Goal: Task Accomplishment & Management: Use online tool/utility

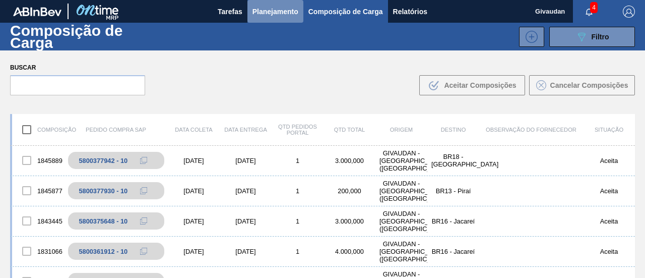
click at [279, 7] on span "Planejamento" at bounding box center [275, 12] width 46 height 12
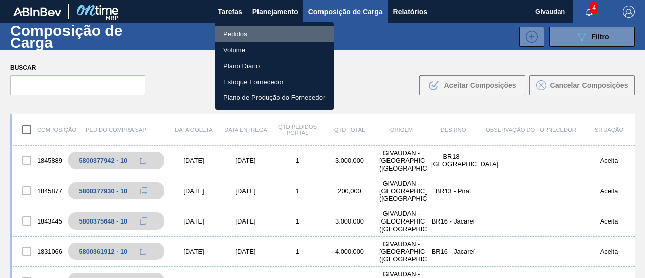
click at [251, 31] on li "Pedidos" at bounding box center [274, 34] width 118 height 16
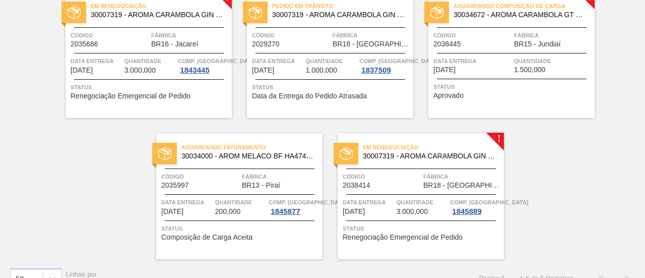
scroll to position [97, 0]
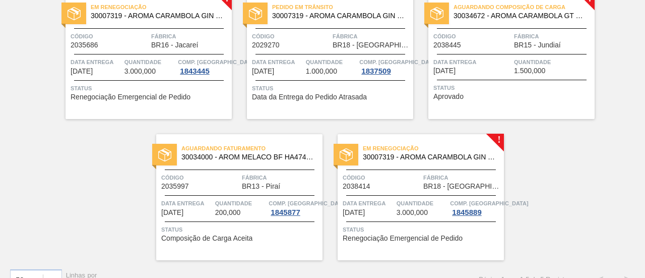
click at [429, 241] on span "Renegociação Emergencial de Pedido" at bounding box center [402, 238] width 120 height 8
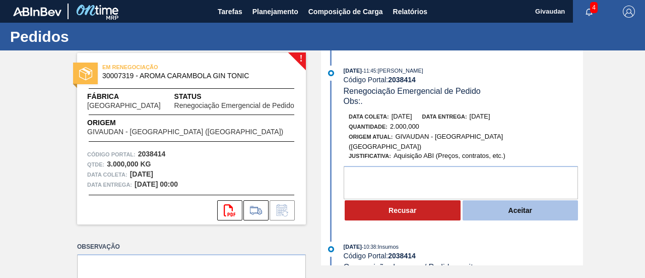
click at [507, 205] on button "Aceitar" at bounding box center [520, 210] width 116 height 20
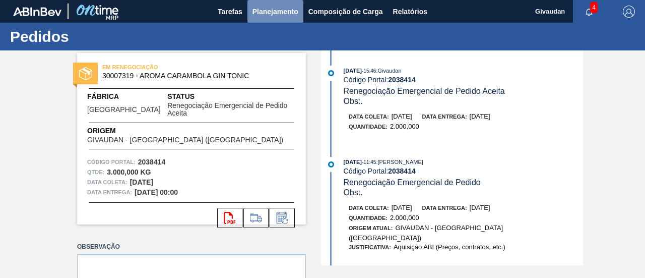
click at [278, 14] on span "Planejamento" at bounding box center [275, 12] width 46 height 12
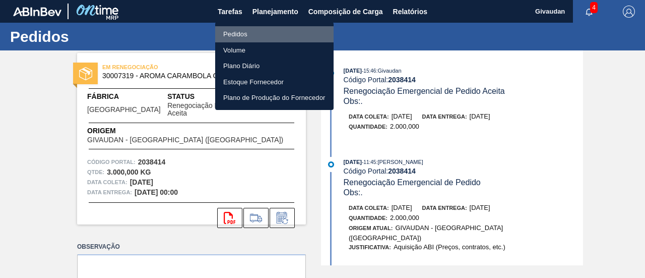
click at [242, 34] on li "Pedidos" at bounding box center [274, 34] width 118 height 16
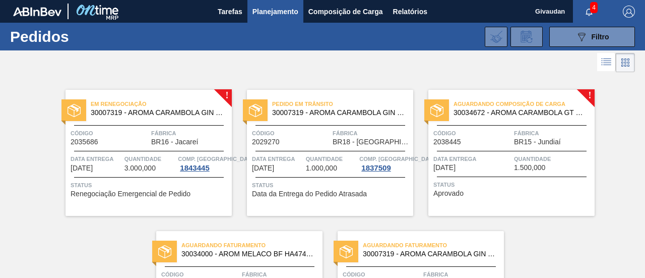
click at [455, 190] on span "Aprovado" at bounding box center [448, 193] width 30 height 8
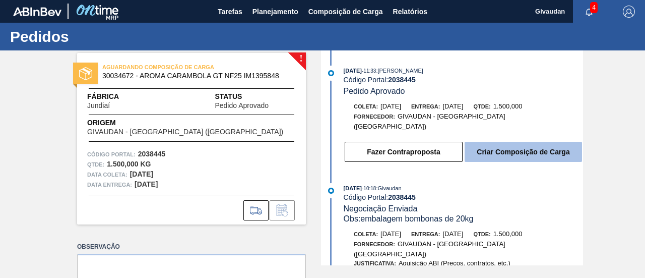
click at [485, 148] on button "Criar Composição de Carga" at bounding box center [522, 152] width 117 height 20
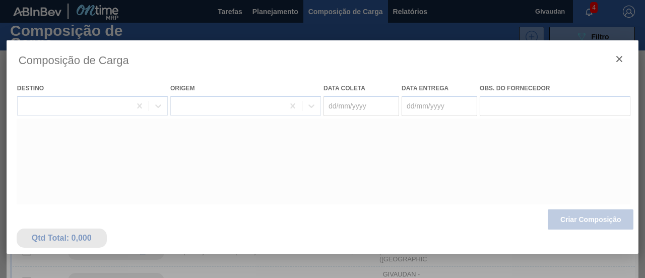
type coleta "[DATE]"
type entrega "[DATE]"
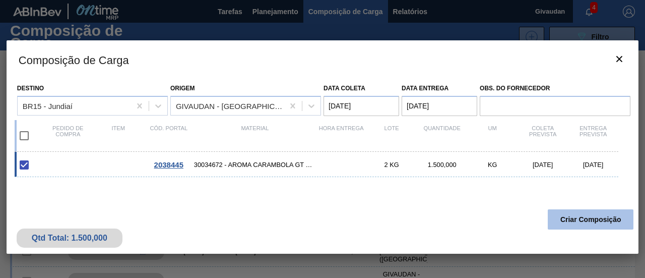
click at [559, 218] on button "Criar Composição" at bounding box center [590, 219] width 86 height 20
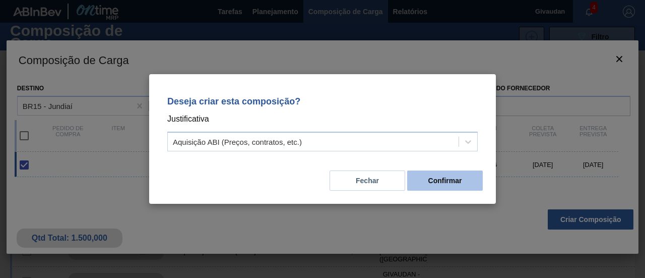
click at [459, 186] on button "Confirmar" at bounding box center [445, 180] width 76 height 20
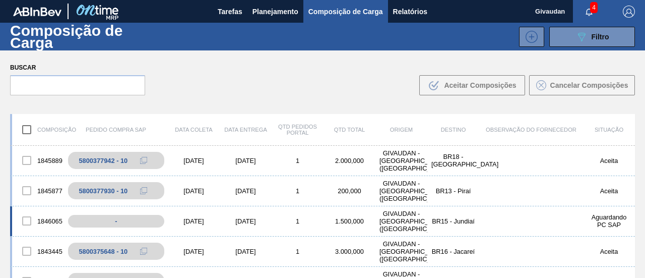
click at [59, 220] on div "1846065" at bounding box center [38, 220] width 52 height 21
click at [47, 218] on div "1846065" at bounding box center [38, 220] width 52 height 21
click at [52, 221] on div "1846065" at bounding box center [38, 220] width 52 height 21
click at [54, 220] on div "1846065" at bounding box center [38, 220] width 52 height 21
click at [204, 218] on div "[DATE]" at bounding box center [194, 221] width 52 height 8
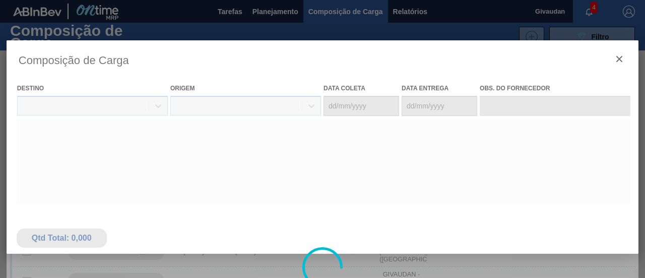
type coleta "[DATE]"
type entrega "[DATE]"
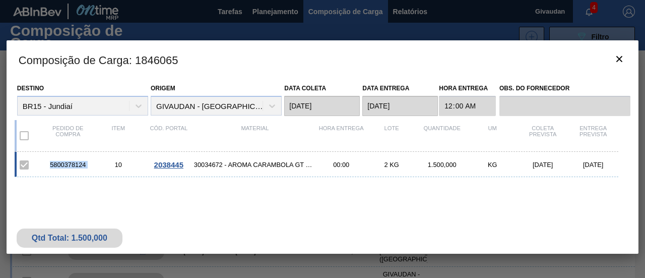
drag, startPoint x: 44, startPoint y: 163, endPoint x: 93, endPoint y: 163, distance: 48.9
click at [93, 163] on div "5800378124 10 2038445 30034672 - AROMA CARAMBOLA GT NF25 IM1395848 00:00 2 KG 1…" at bounding box center [316, 164] width 603 height 25
copy div "5800378124"
click at [88, 170] on div "5800378124 10 2038445 30034672 - AROMA CARAMBOLA GT NF25 IM1395848 00:00 2 KG 1…" at bounding box center [316, 164] width 603 height 25
drag, startPoint x: 90, startPoint y: 162, endPoint x: 45, endPoint y: 182, distance: 48.7
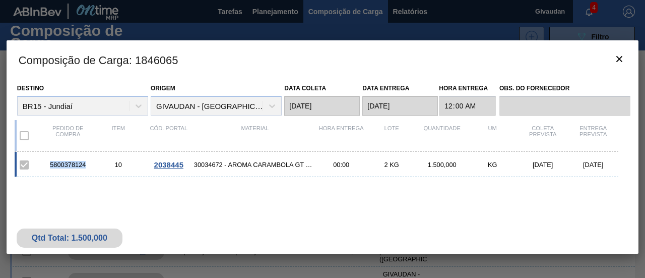
click at [45, 182] on div "5800378124 10 2038445 30034672 - AROMA CARAMBOLA GT NF25 IM1395848 00:00 2 KG 1…" at bounding box center [320, 204] width 611 height 105
copy div "5800378124"
